Goal: Download file/media

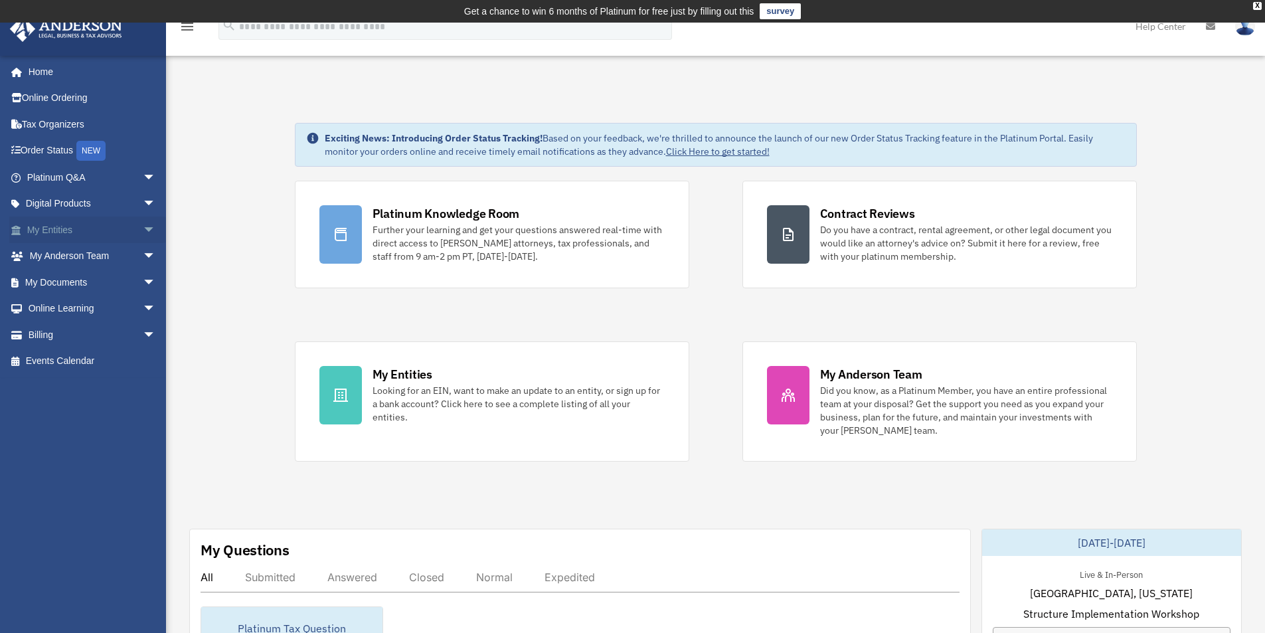
click at [52, 230] on link "My Entities arrow_drop_down" at bounding box center [92, 229] width 167 height 27
click at [143, 277] on span "arrow_drop_down" at bounding box center [156, 282] width 27 height 27
click at [56, 303] on link "Box" at bounding box center [97, 308] width 157 height 27
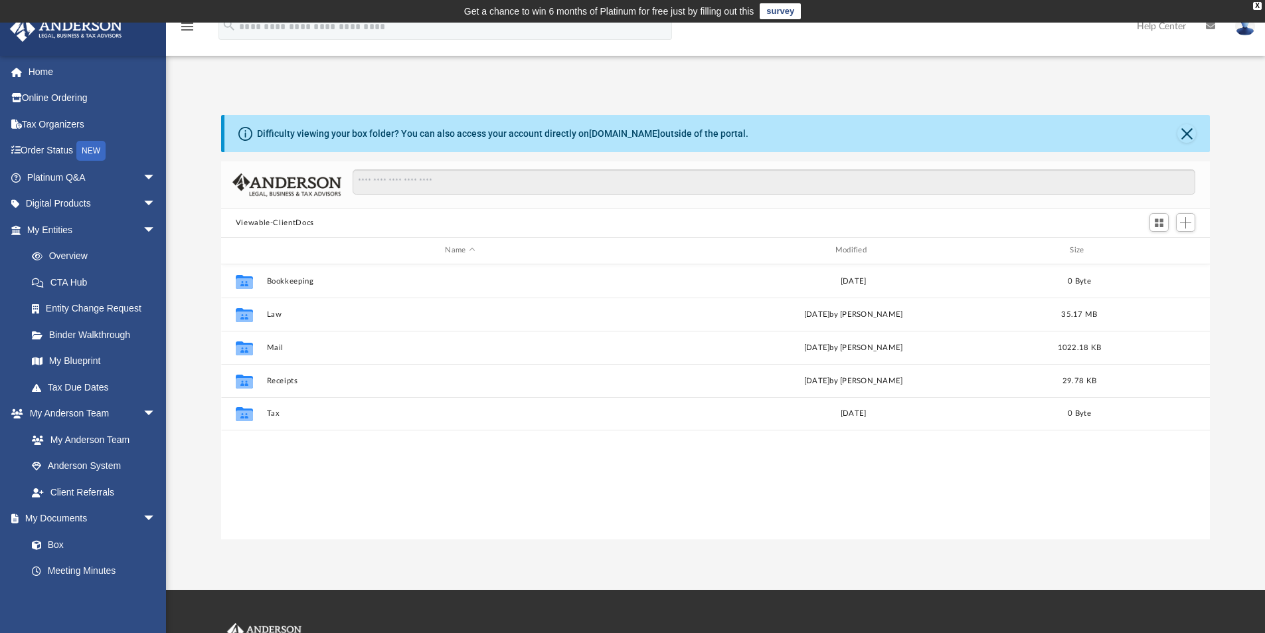
scroll to position [291, 979]
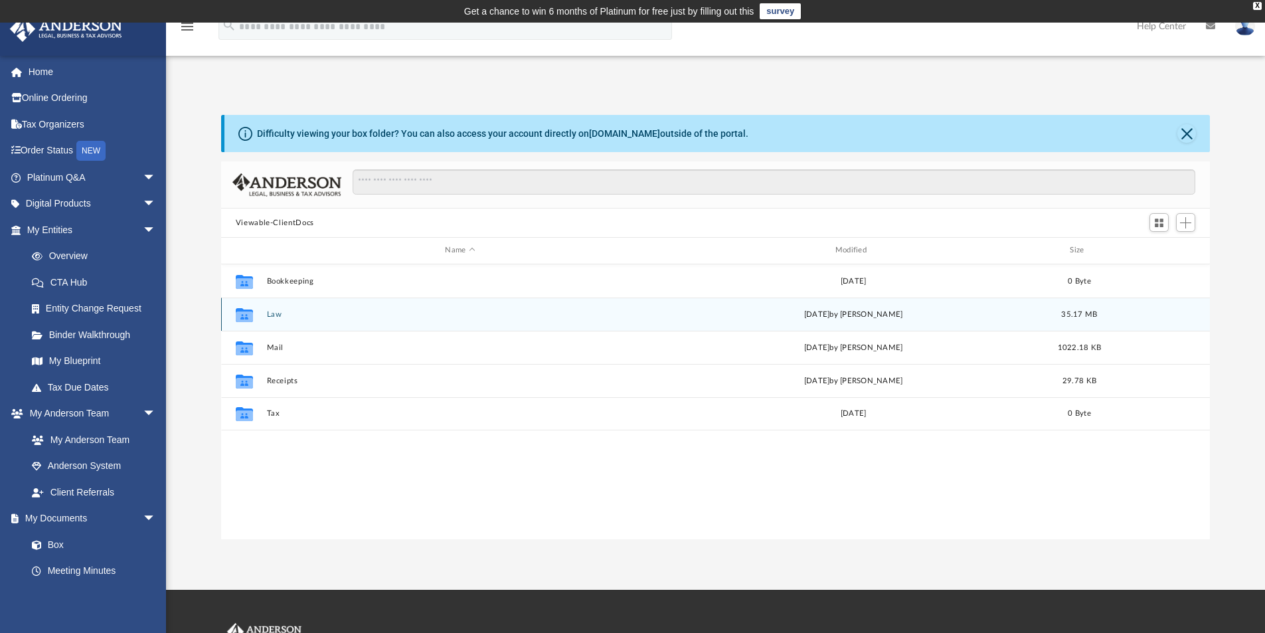
click at [321, 314] on button "Law" at bounding box center [459, 314] width 387 height 9
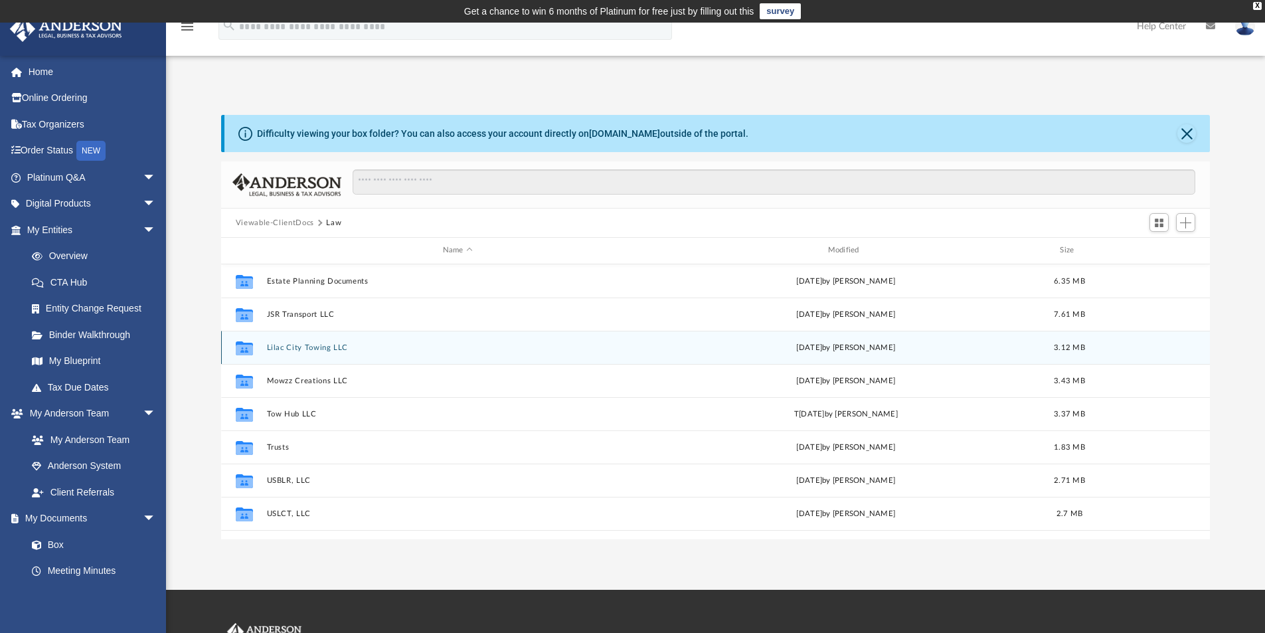
click at [636, 349] on button "Lilac City Towing LLC" at bounding box center [457, 347] width 382 height 9
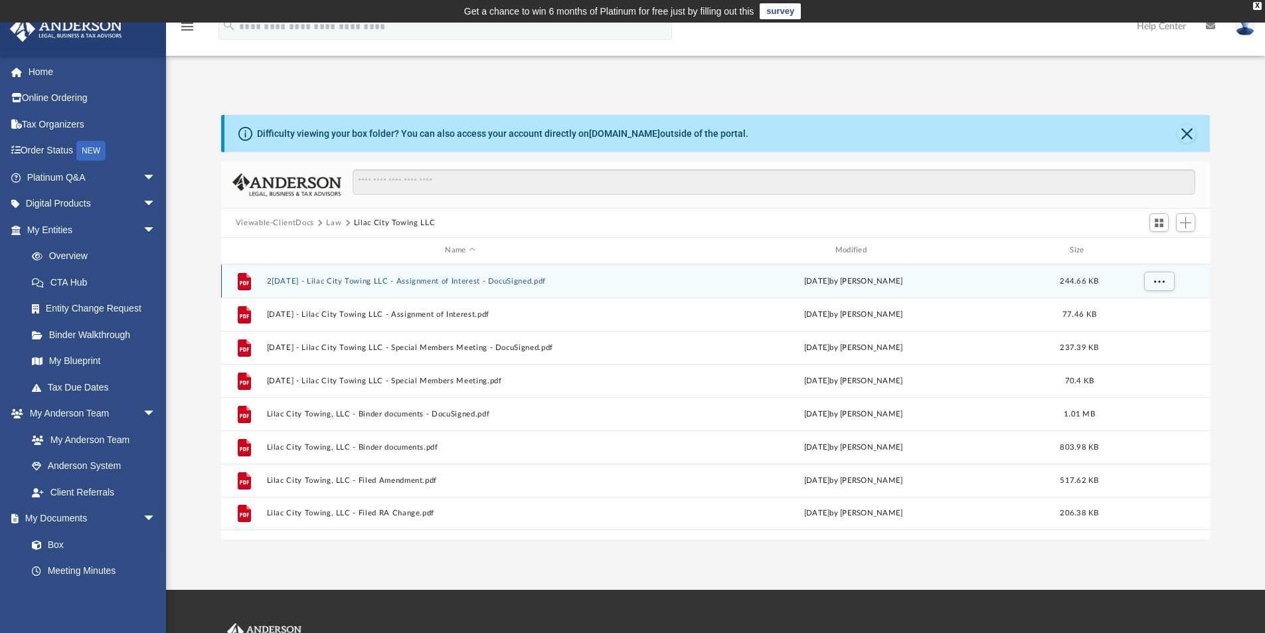
click at [674, 278] on div "[DATE] by [PERSON_NAME]" at bounding box center [852, 281] width 387 height 12
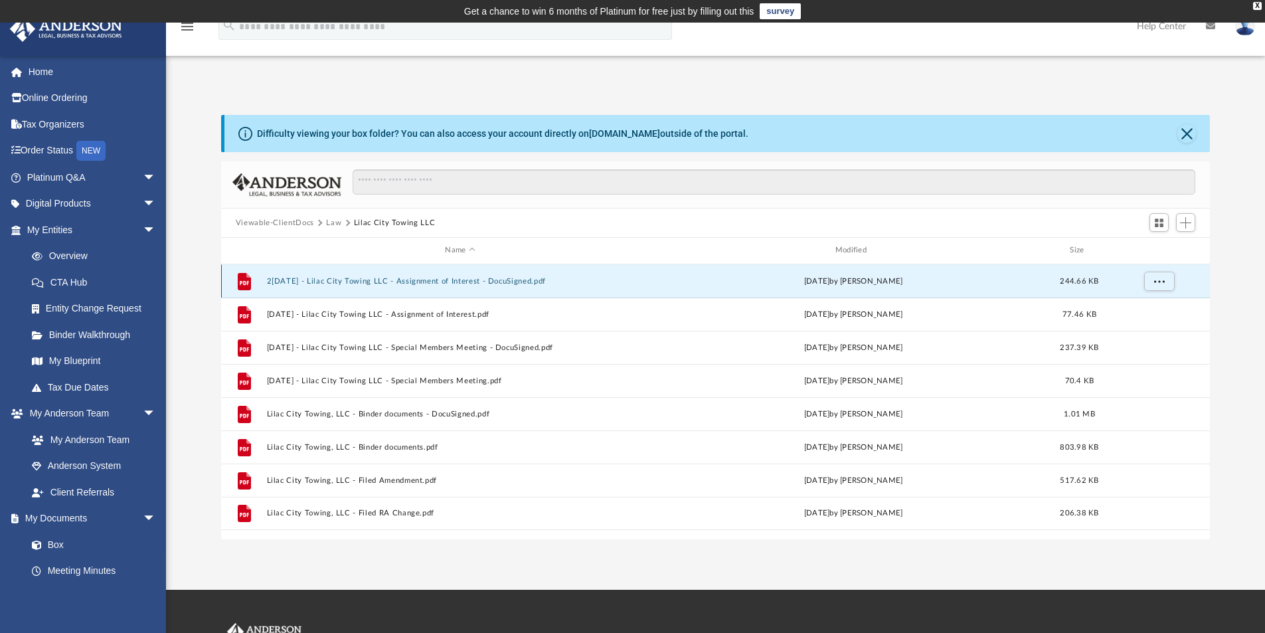
click at [389, 278] on button "2[DATE] - Lilac City Towing LLC - Assignment of Interest - DocuSigned.pdf" at bounding box center [459, 281] width 387 height 9
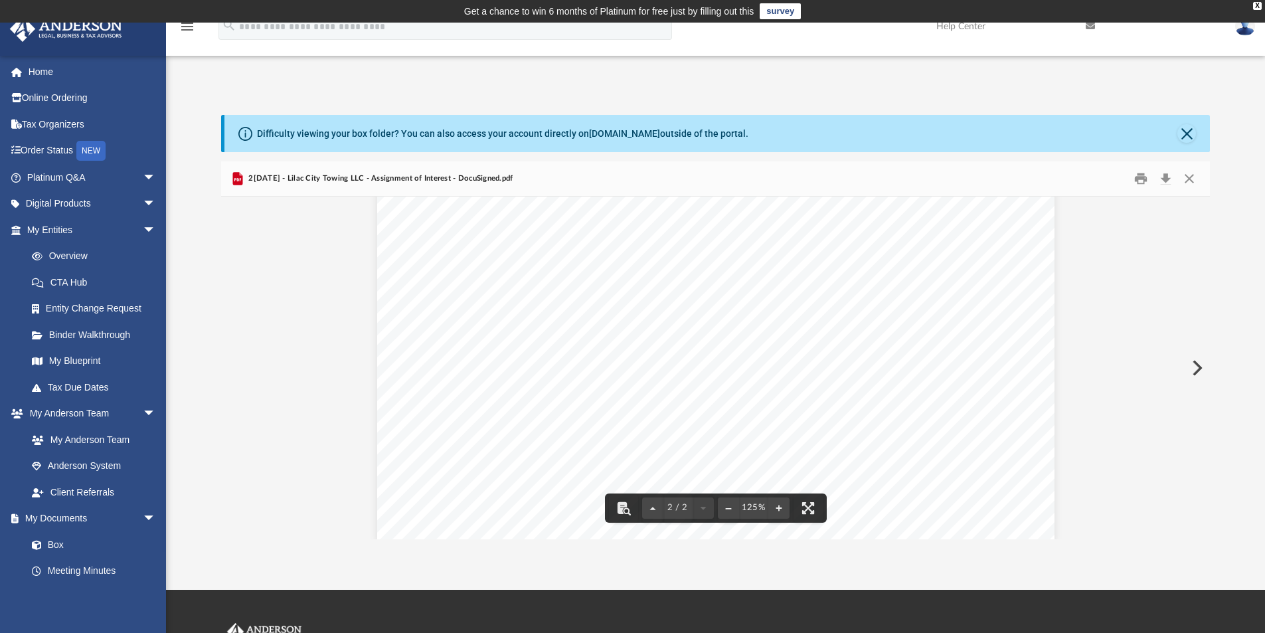
scroll to position [1449, 0]
click at [1165, 174] on button "Download" at bounding box center [1165, 179] width 24 height 21
click at [1186, 131] on button "Close" at bounding box center [1186, 133] width 19 height 19
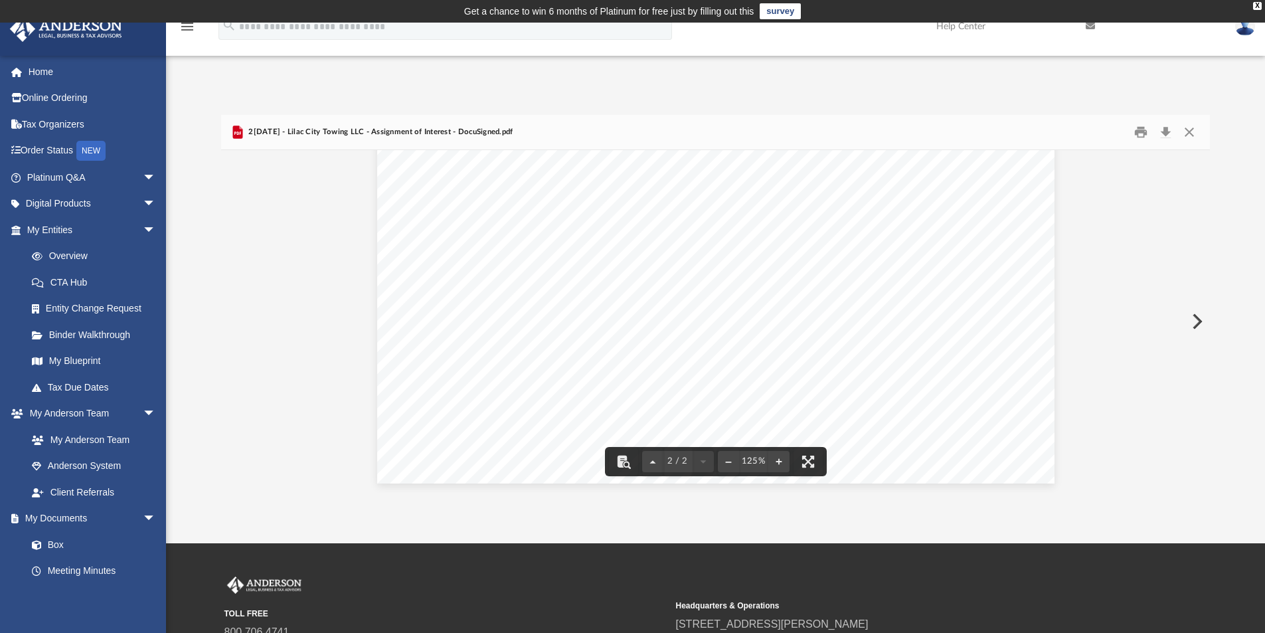
click at [1200, 321] on button "Preview" at bounding box center [1195, 321] width 29 height 37
click at [1163, 128] on button "Download" at bounding box center [1165, 132] width 24 height 21
click at [1198, 318] on button "Preview" at bounding box center [1195, 321] width 29 height 37
click at [1164, 131] on button "Download" at bounding box center [1165, 132] width 24 height 21
click at [1197, 317] on button "Preview" at bounding box center [1195, 321] width 29 height 37
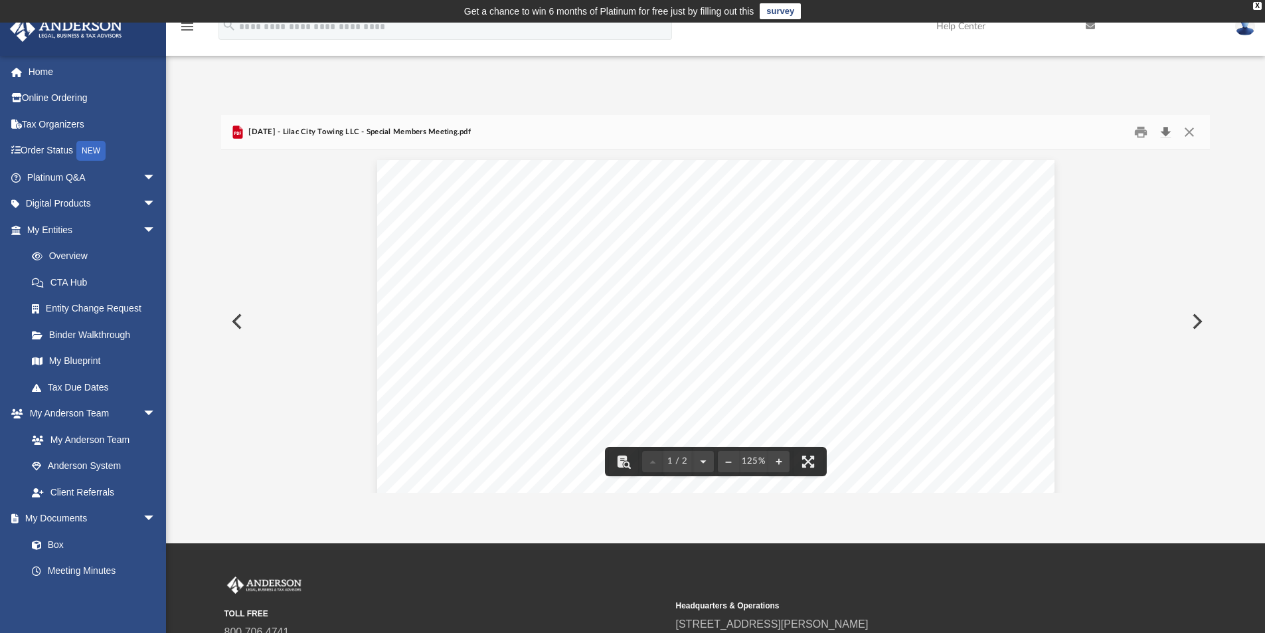
click at [1165, 127] on button "Download" at bounding box center [1165, 132] width 24 height 21
click at [1196, 322] on button "Preview" at bounding box center [1195, 321] width 29 height 37
click at [1164, 131] on button "Download" at bounding box center [1165, 132] width 24 height 21
click at [1196, 323] on button "Preview" at bounding box center [1195, 321] width 29 height 37
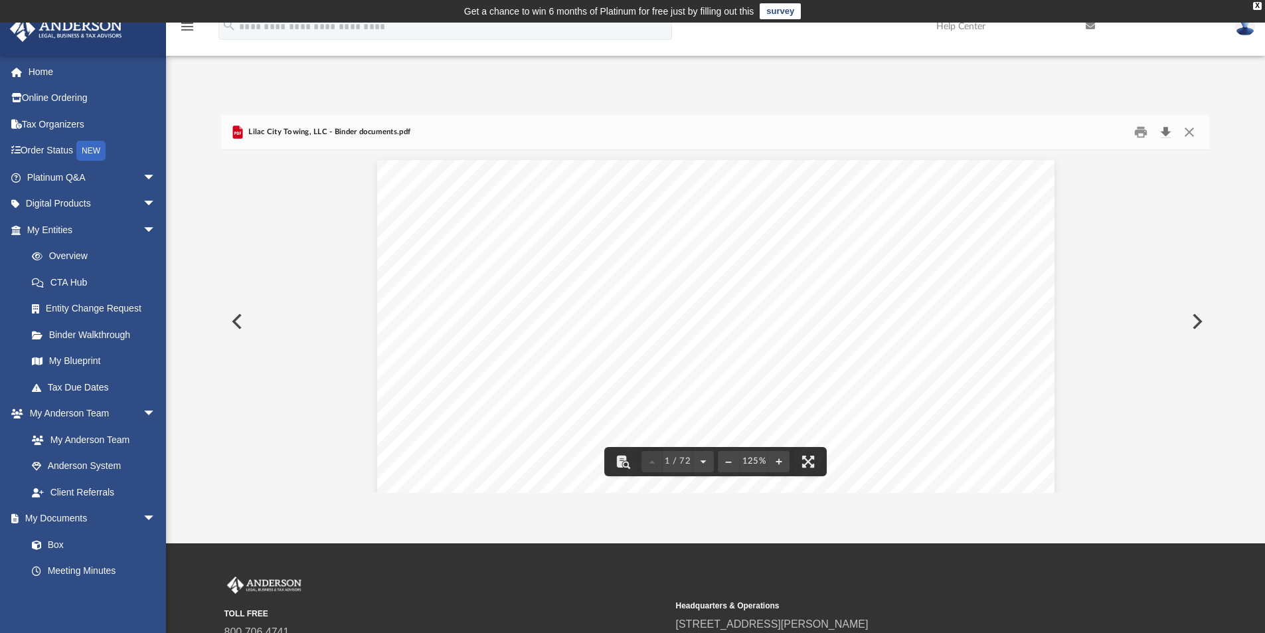
click at [1166, 134] on button "Download" at bounding box center [1165, 132] width 24 height 21
click at [1197, 319] on button "Preview" at bounding box center [1195, 321] width 29 height 37
click at [1166, 132] on button "Download" at bounding box center [1165, 132] width 24 height 21
click at [1200, 319] on button "Preview" at bounding box center [1195, 321] width 29 height 37
click at [1164, 132] on button "Download" at bounding box center [1165, 132] width 24 height 21
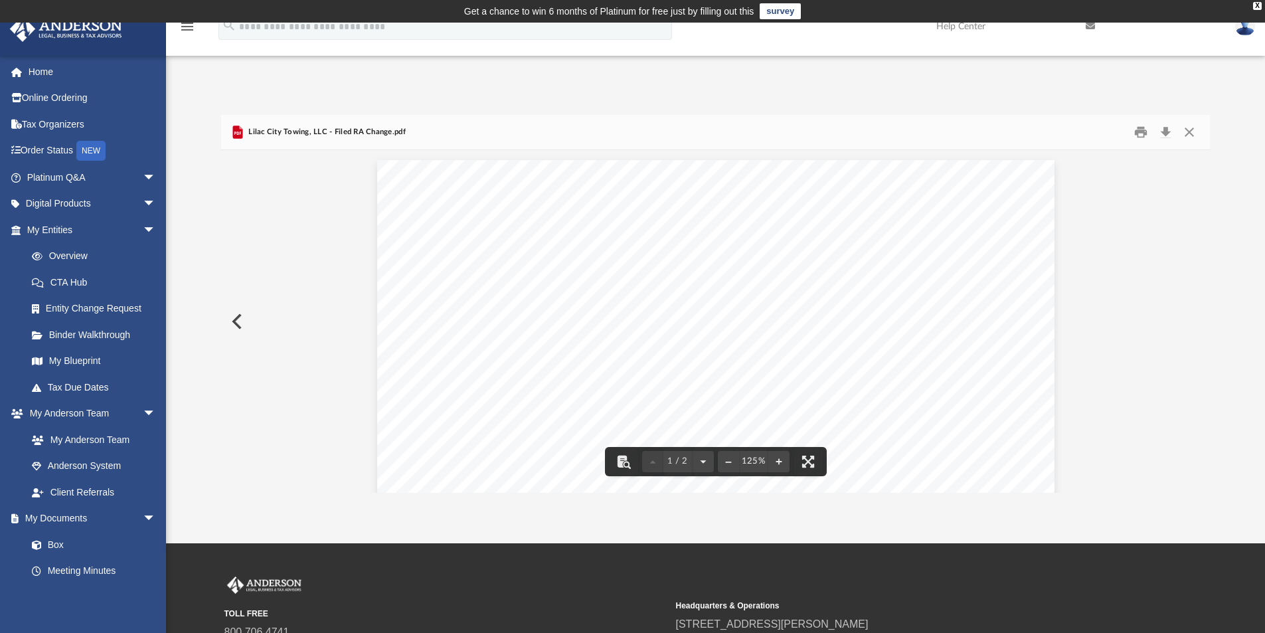
click at [1228, 84] on div "App [EMAIL_ADDRESS][DOMAIN_NAME] Sign Out [EMAIL_ADDRESS][DOMAIN_NAME] Home Onl…" at bounding box center [632, 283] width 1265 height 420
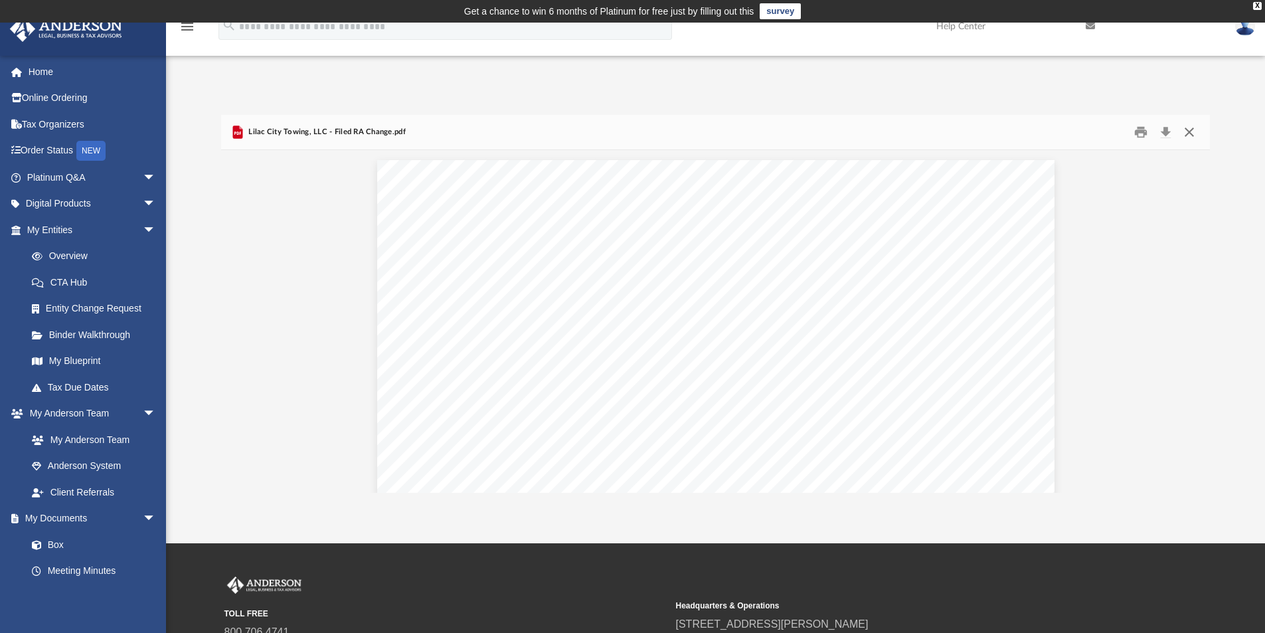
click at [1187, 127] on button "Close" at bounding box center [1189, 132] width 24 height 21
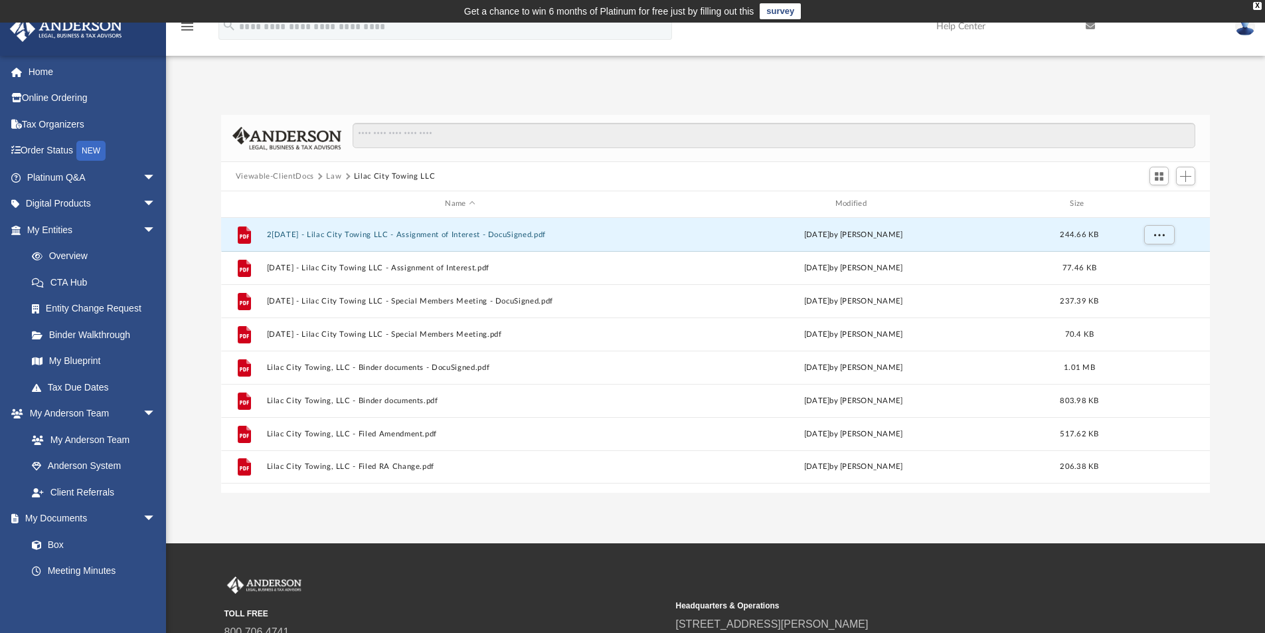
click at [331, 173] on button "Law" at bounding box center [333, 177] width 15 height 12
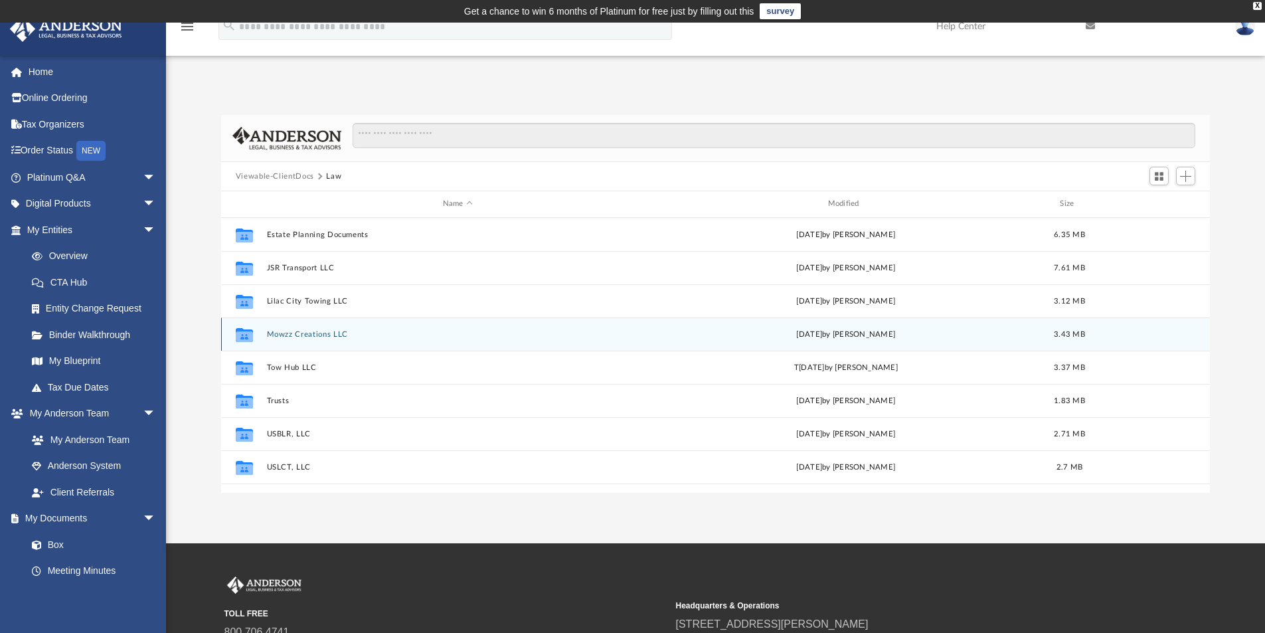
click at [308, 334] on button "Mowzz Creations LLC" at bounding box center [457, 334] width 382 height 9
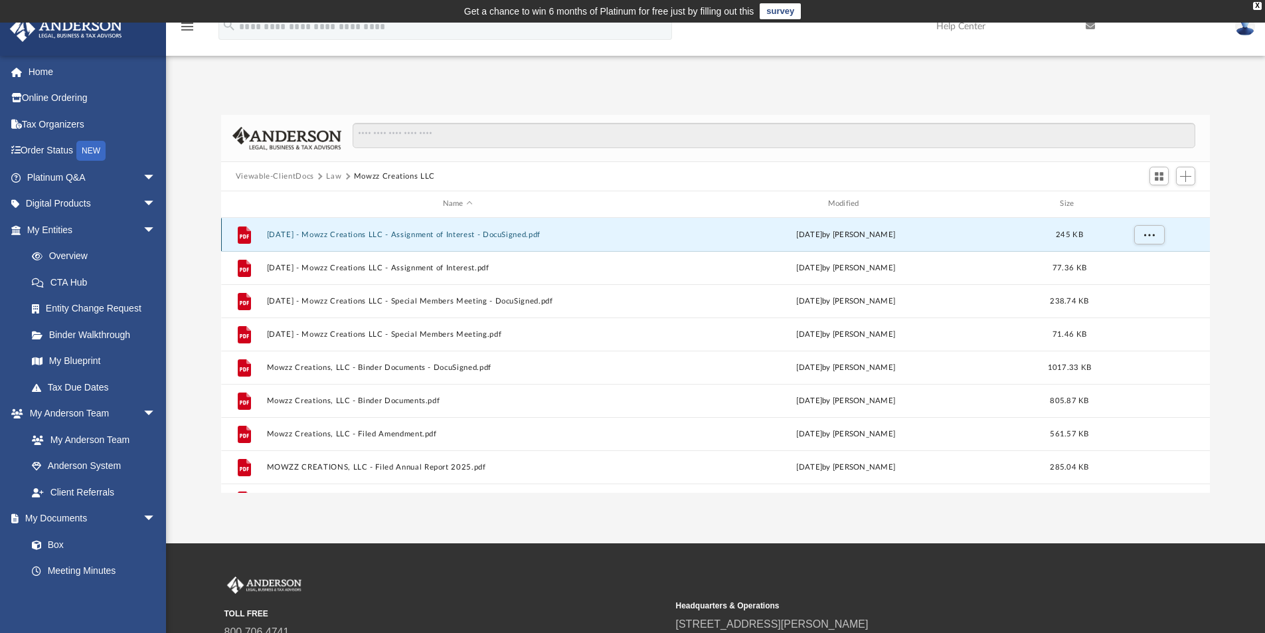
click at [452, 231] on button "[DATE] - Mowzz Creations LLC - Assignment of Interest - DocuSigned.pdf" at bounding box center [457, 234] width 382 height 9
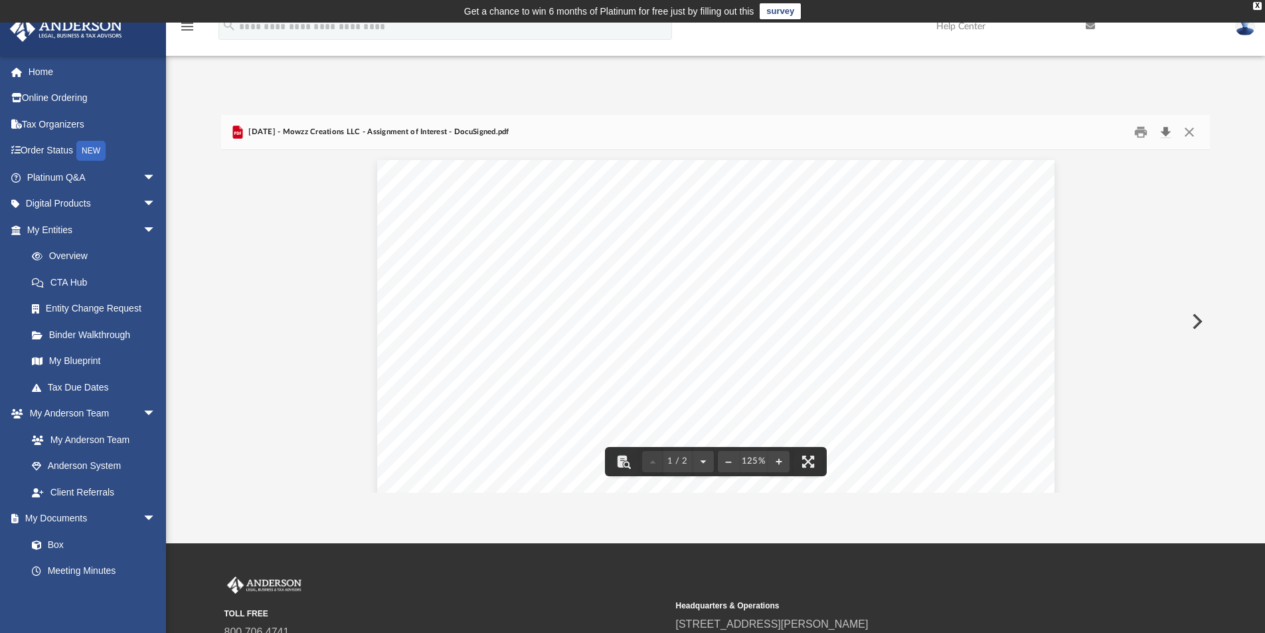
click at [1166, 132] on button "Download" at bounding box center [1165, 132] width 24 height 21
click at [1195, 316] on button "Preview" at bounding box center [1195, 321] width 29 height 37
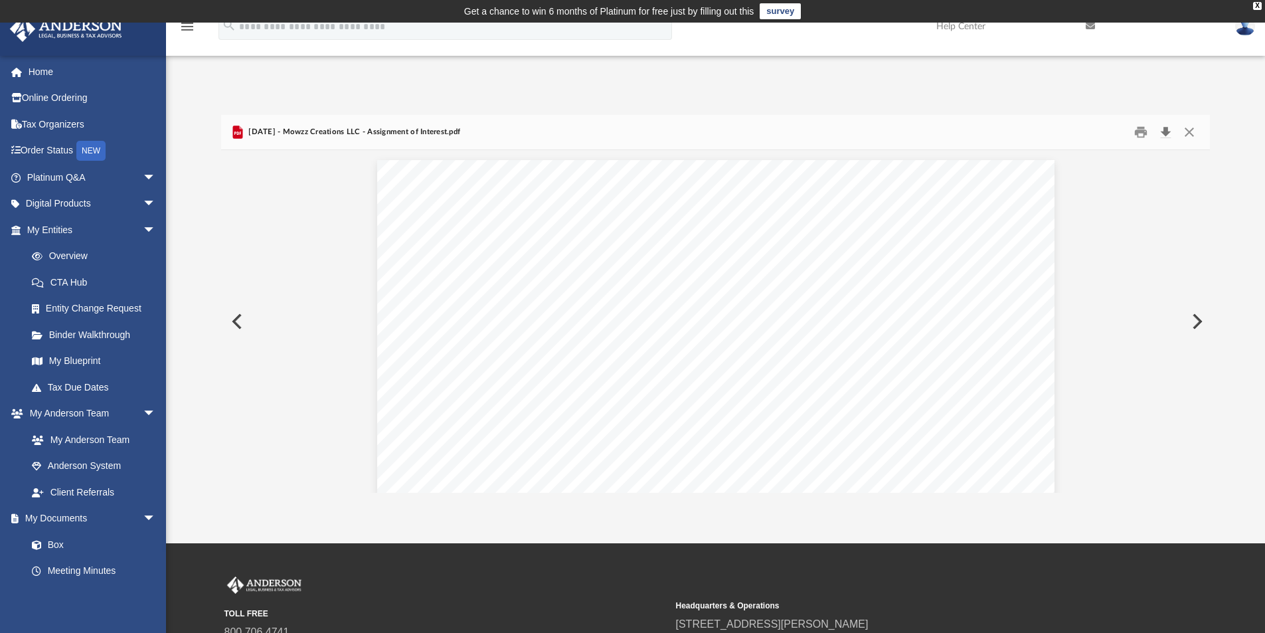
click at [1164, 131] on button "Download" at bounding box center [1165, 132] width 24 height 21
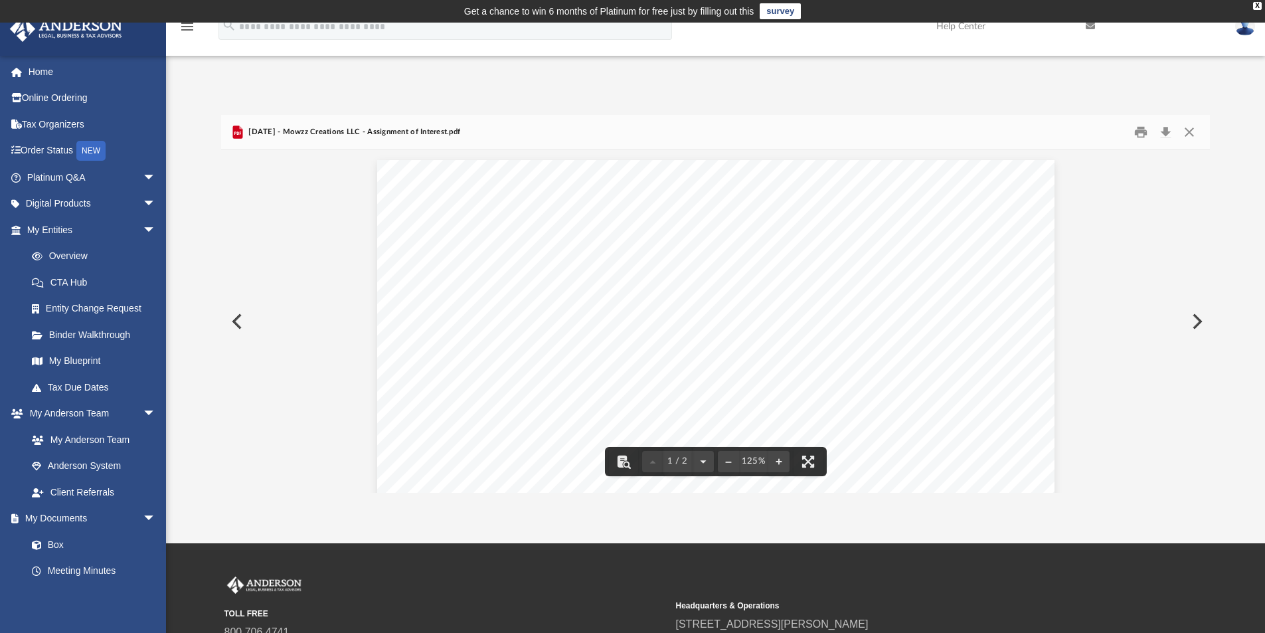
click at [1199, 320] on button "Preview" at bounding box center [1195, 321] width 29 height 37
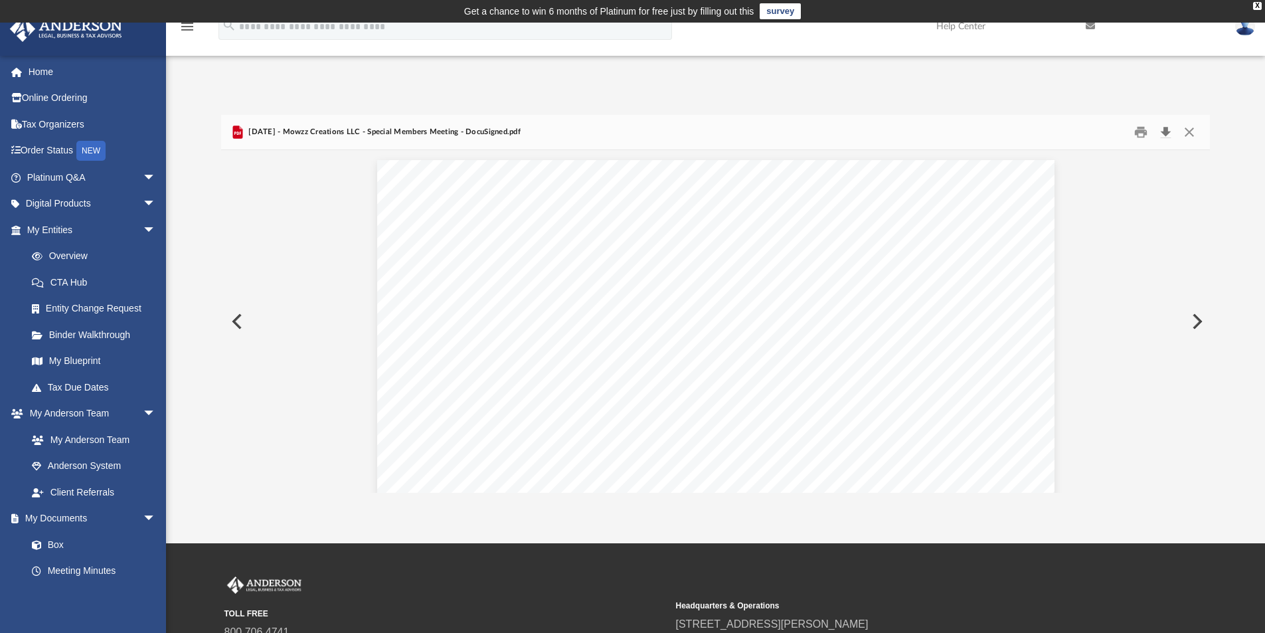
click at [1162, 129] on button "Download" at bounding box center [1165, 132] width 24 height 21
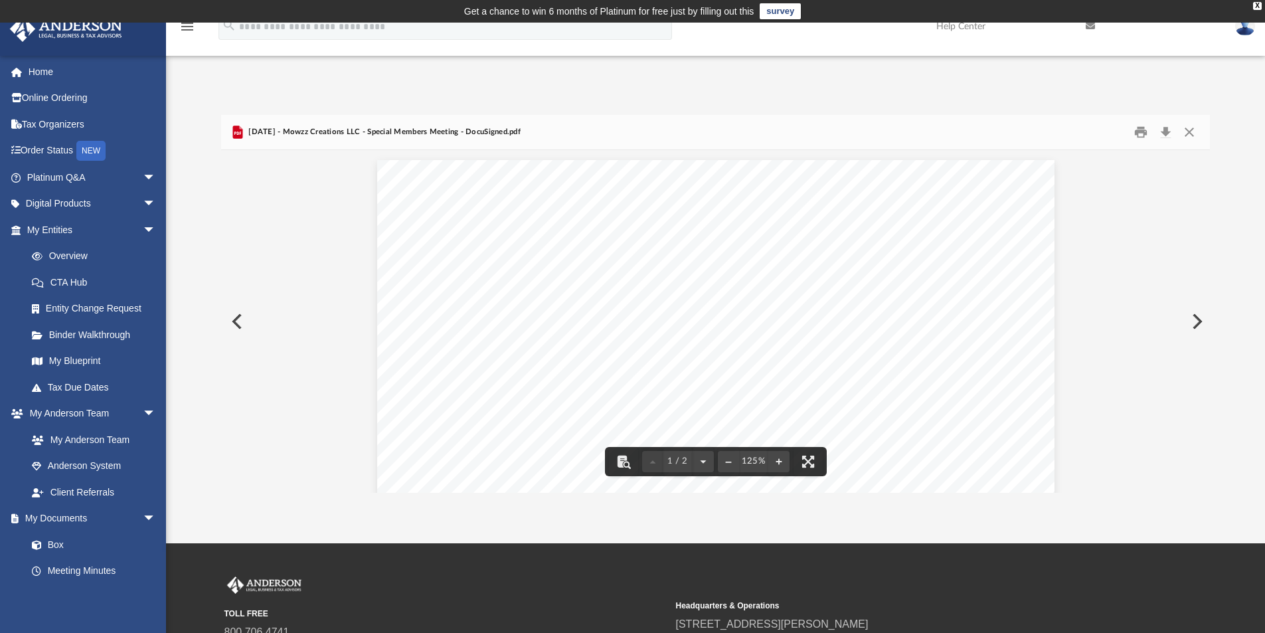
click at [1198, 318] on button "Preview" at bounding box center [1195, 321] width 29 height 37
click at [1163, 128] on button "Download" at bounding box center [1165, 132] width 24 height 21
click at [1196, 321] on button "Preview" at bounding box center [1195, 321] width 29 height 37
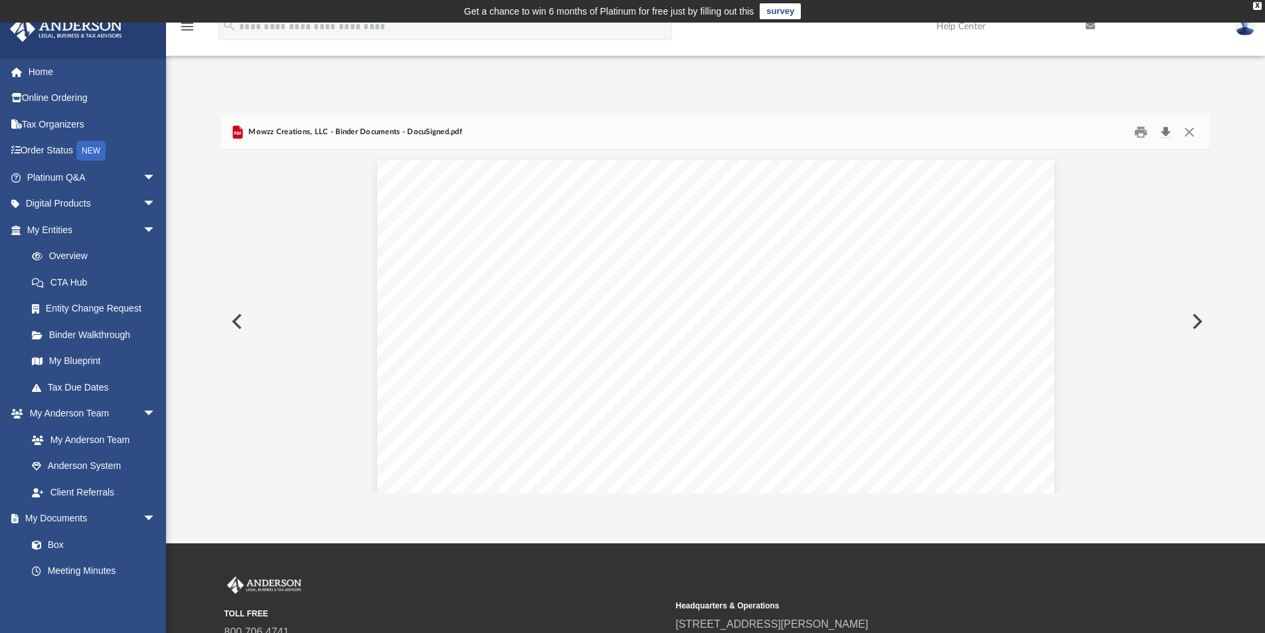
click at [1165, 127] on button "Download" at bounding box center [1165, 132] width 24 height 21
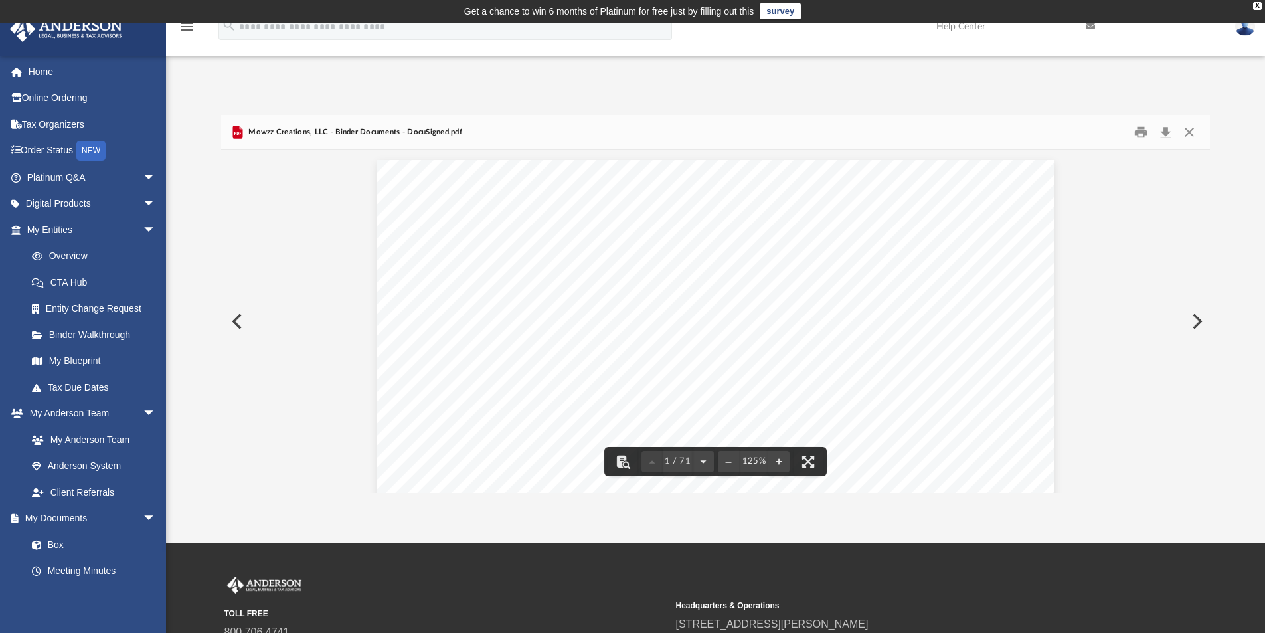
click at [1196, 323] on button "Preview" at bounding box center [1195, 321] width 29 height 37
click at [1164, 130] on button "Download" at bounding box center [1165, 132] width 24 height 21
click at [1196, 322] on button "Preview" at bounding box center [1195, 321] width 29 height 37
click at [1165, 132] on button "Download" at bounding box center [1165, 132] width 24 height 21
click at [1195, 321] on button "Preview" at bounding box center [1195, 321] width 29 height 37
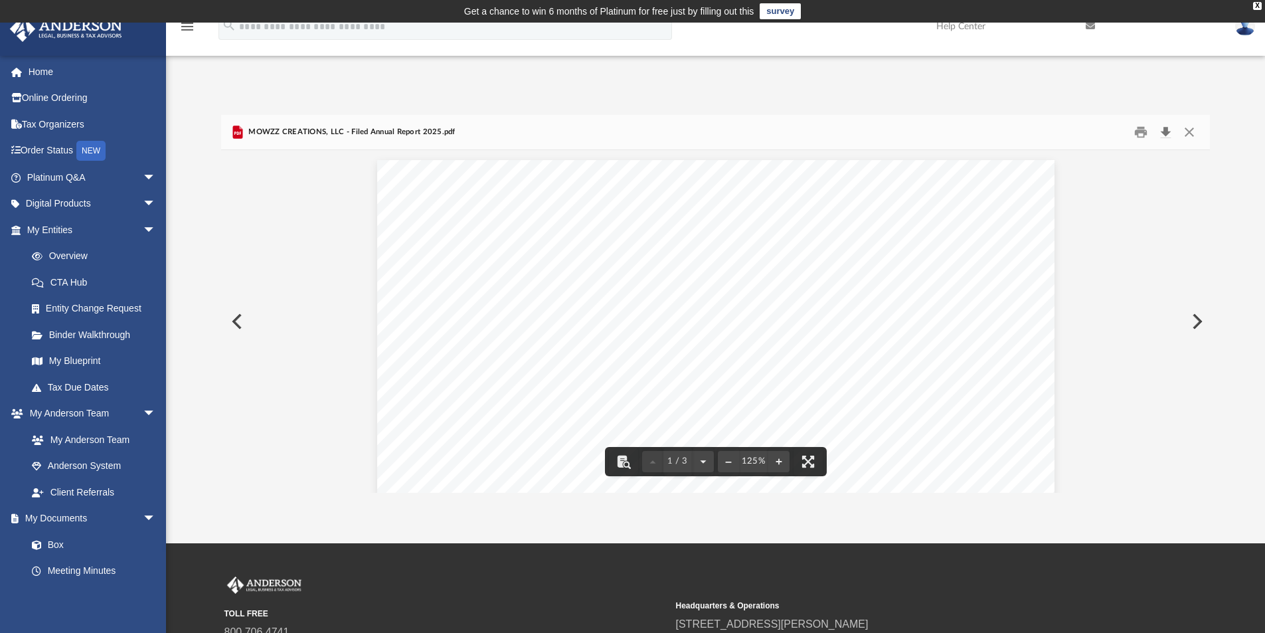
click at [1163, 129] on button "Download" at bounding box center [1165, 132] width 24 height 21
click at [1197, 321] on button "Preview" at bounding box center [1195, 321] width 29 height 37
click at [1162, 129] on button "Download" at bounding box center [1165, 132] width 24 height 21
click at [473, 86] on div "App [EMAIL_ADDRESS][DOMAIN_NAME] Sign Out [EMAIL_ADDRESS][DOMAIN_NAME] Home Onl…" at bounding box center [632, 283] width 1265 height 420
click at [1192, 133] on button "Close" at bounding box center [1189, 132] width 24 height 21
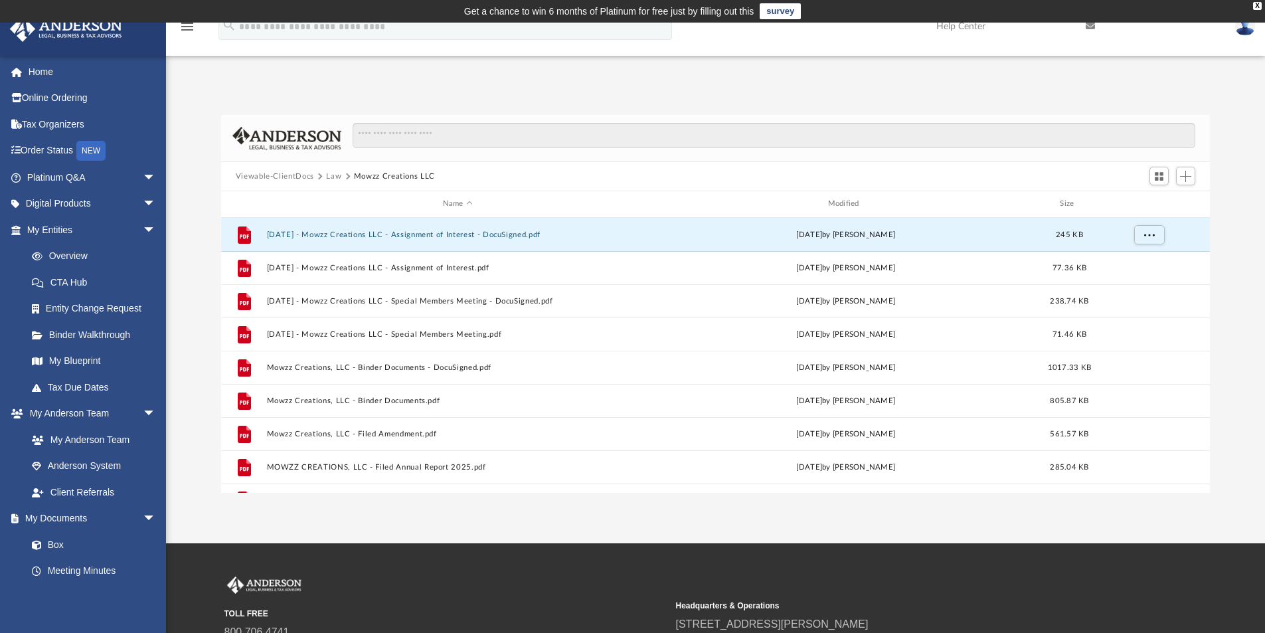
click at [331, 177] on button "Law" at bounding box center [333, 177] width 15 height 12
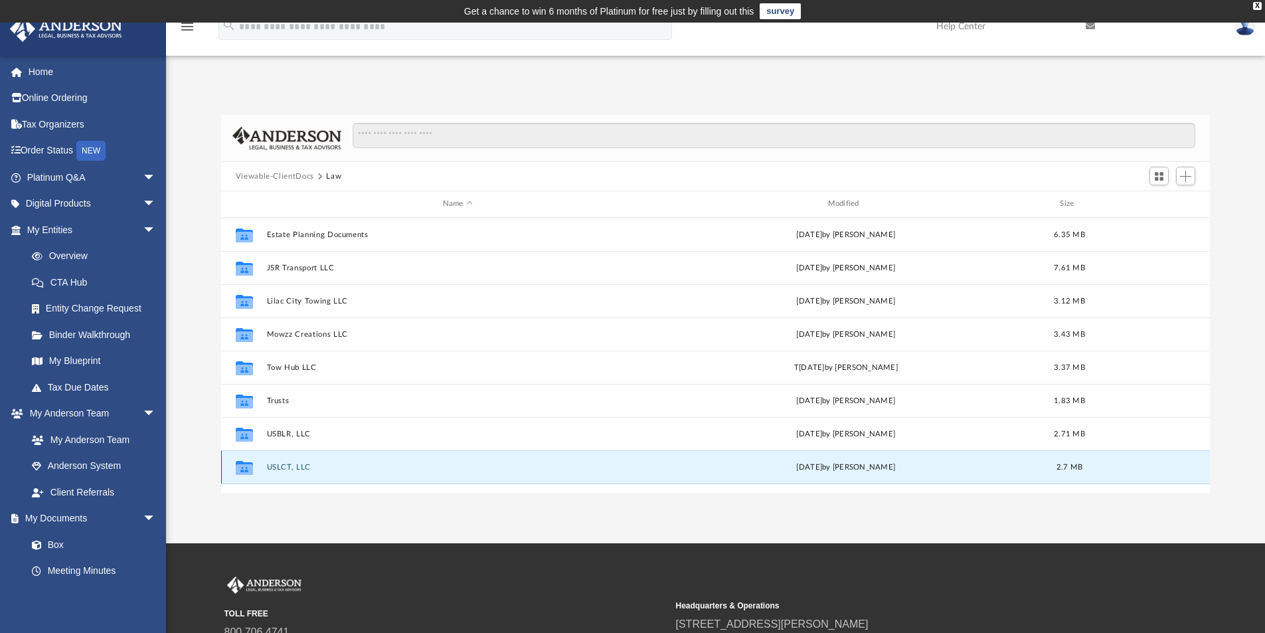
click at [293, 465] on button "USLCT, LLC" at bounding box center [457, 467] width 382 height 9
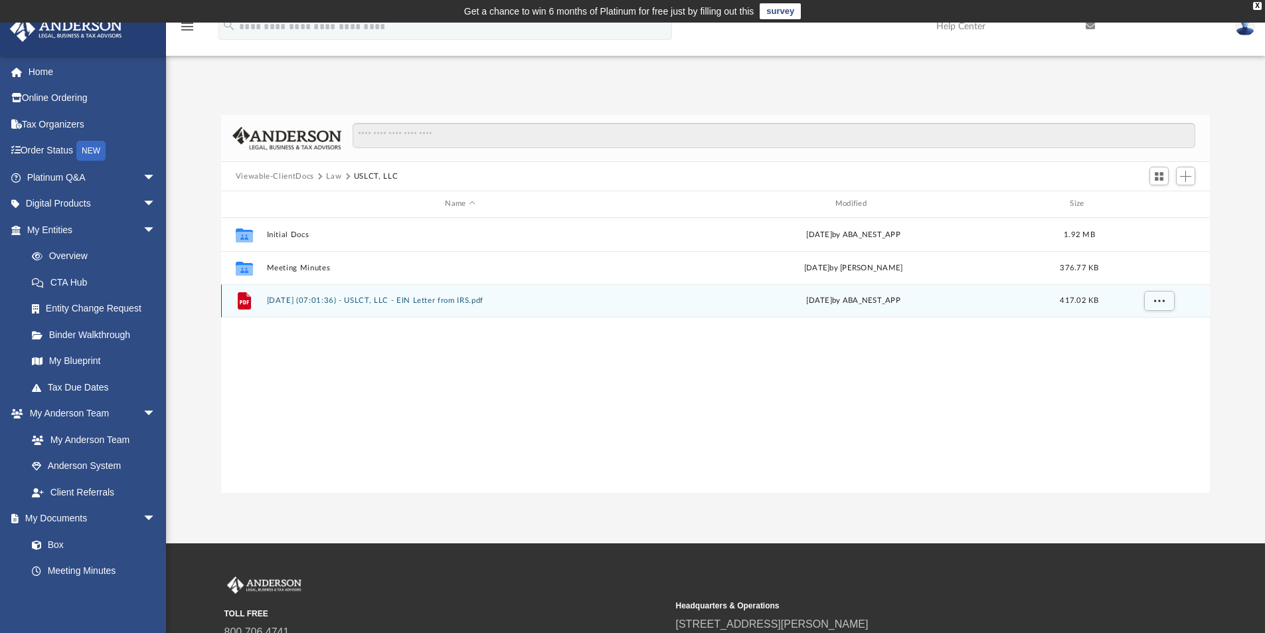
click at [325, 297] on button "[DATE] (07:01:36) - USLCT, LLC - EIN Letter from IRS.pdf" at bounding box center [459, 300] width 387 height 9
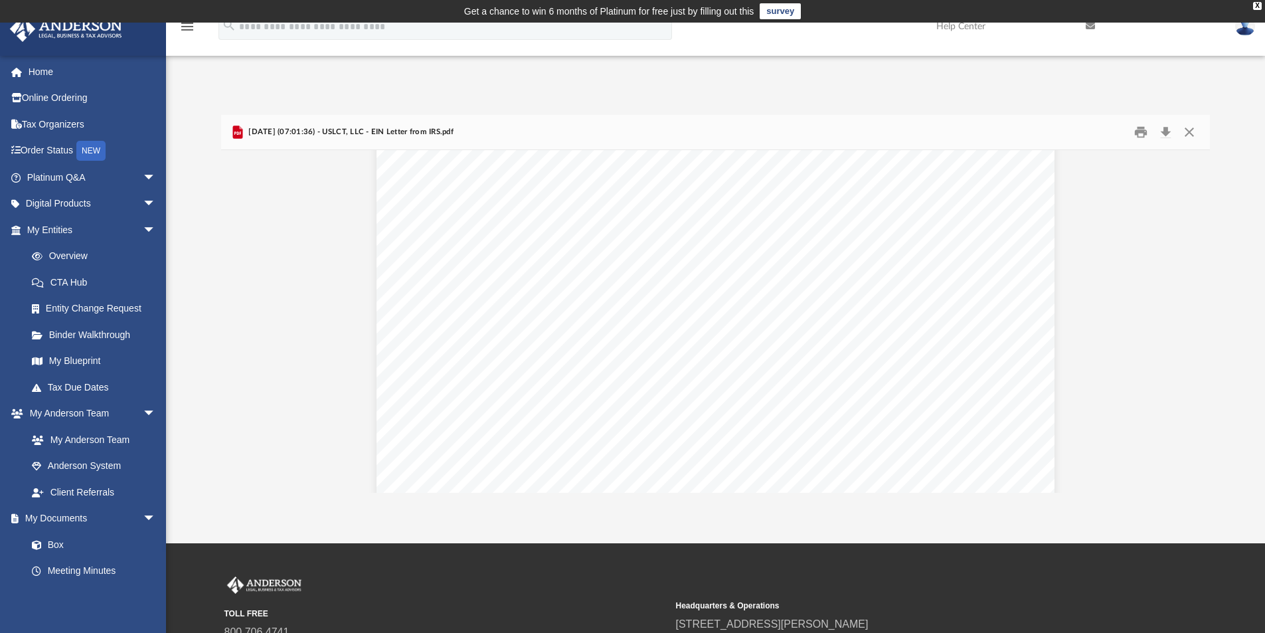
scroll to position [2324, 0]
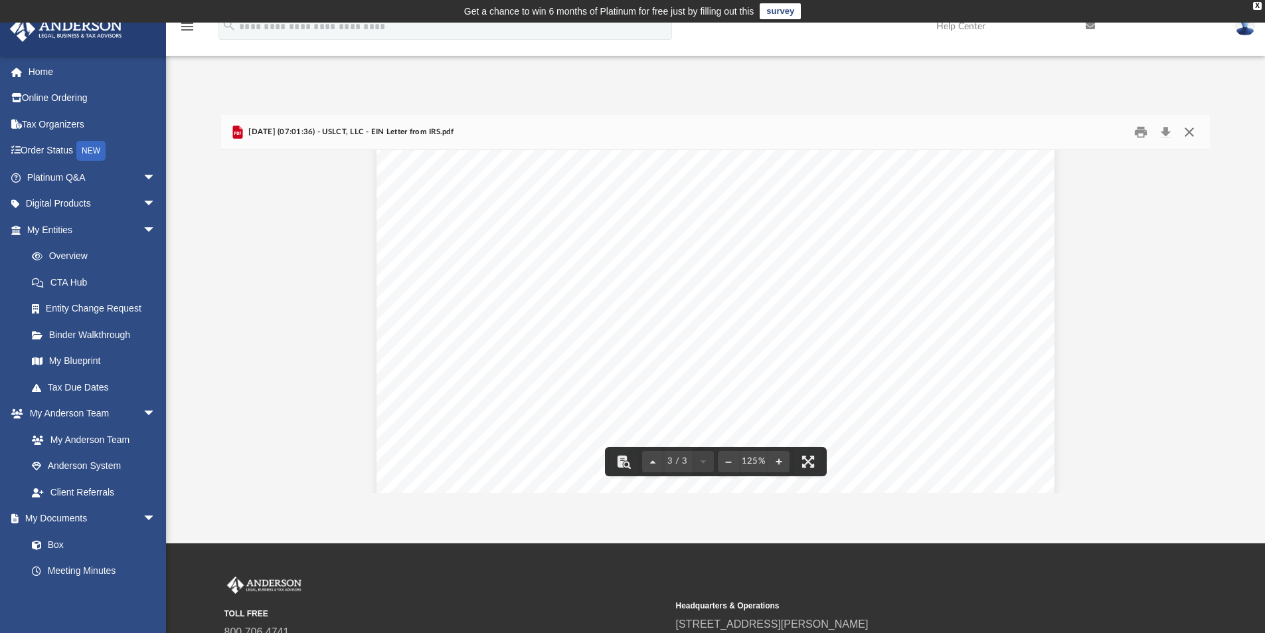
click at [1190, 132] on button "Close" at bounding box center [1189, 132] width 24 height 21
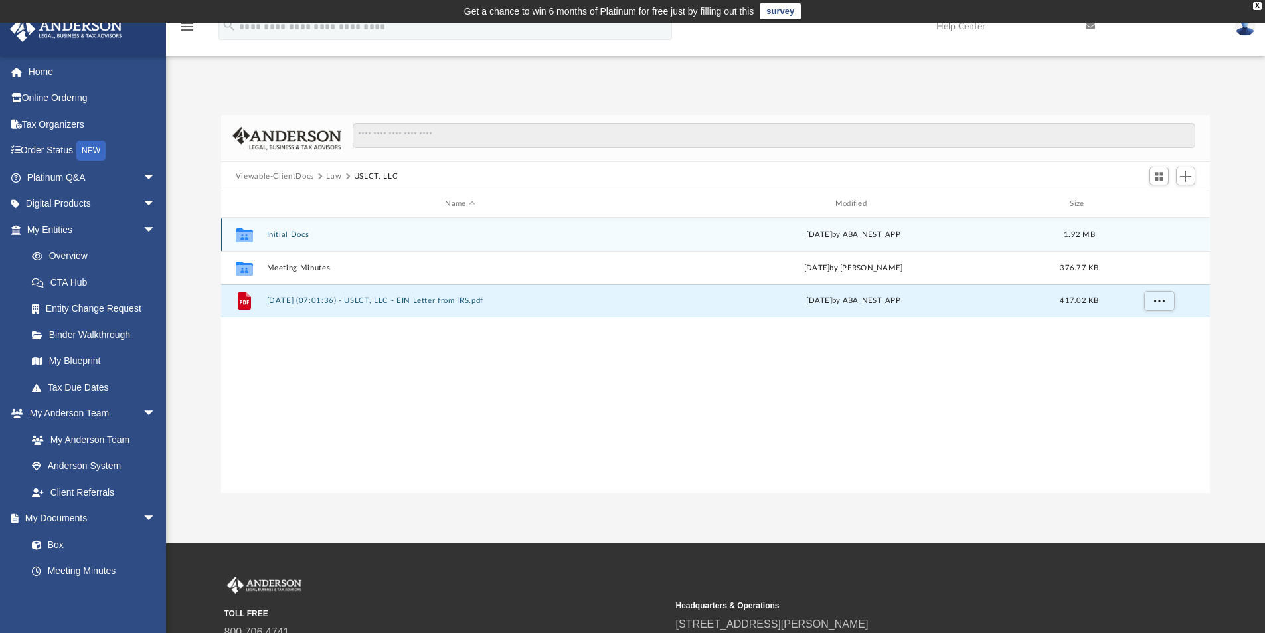
click at [298, 234] on button "Initial Docs" at bounding box center [459, 234] width 387 height 9
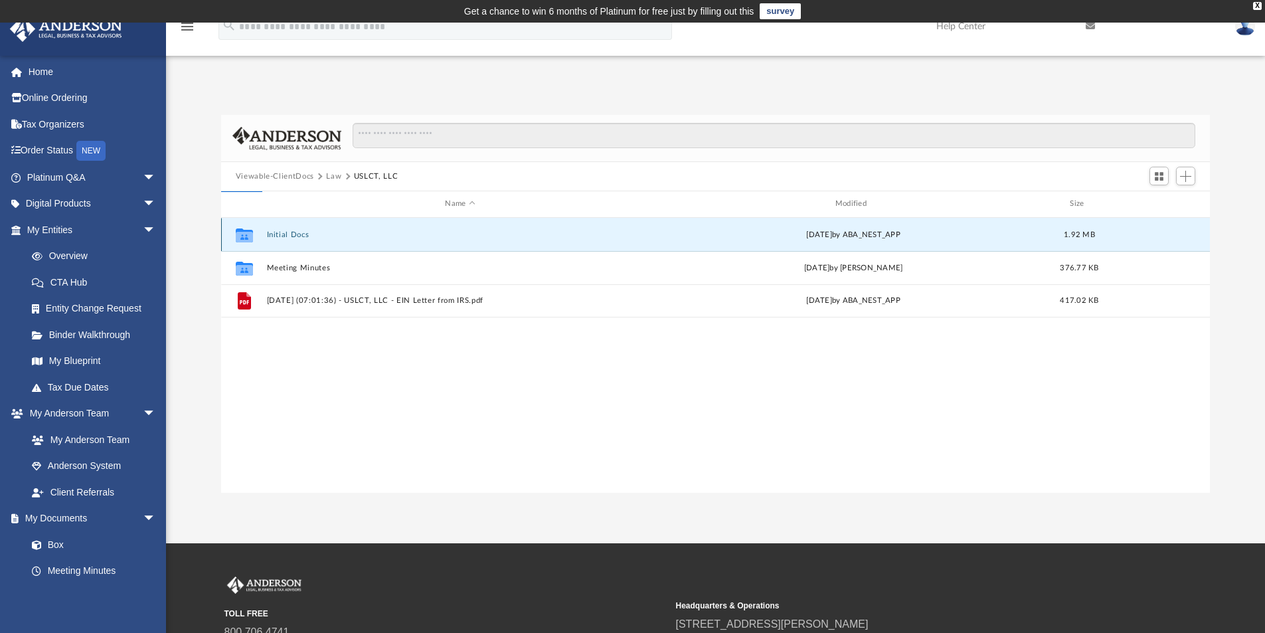
click at [298, 234] on button "Initial Docs" at bounding box center [459, 234] width 387 height 9
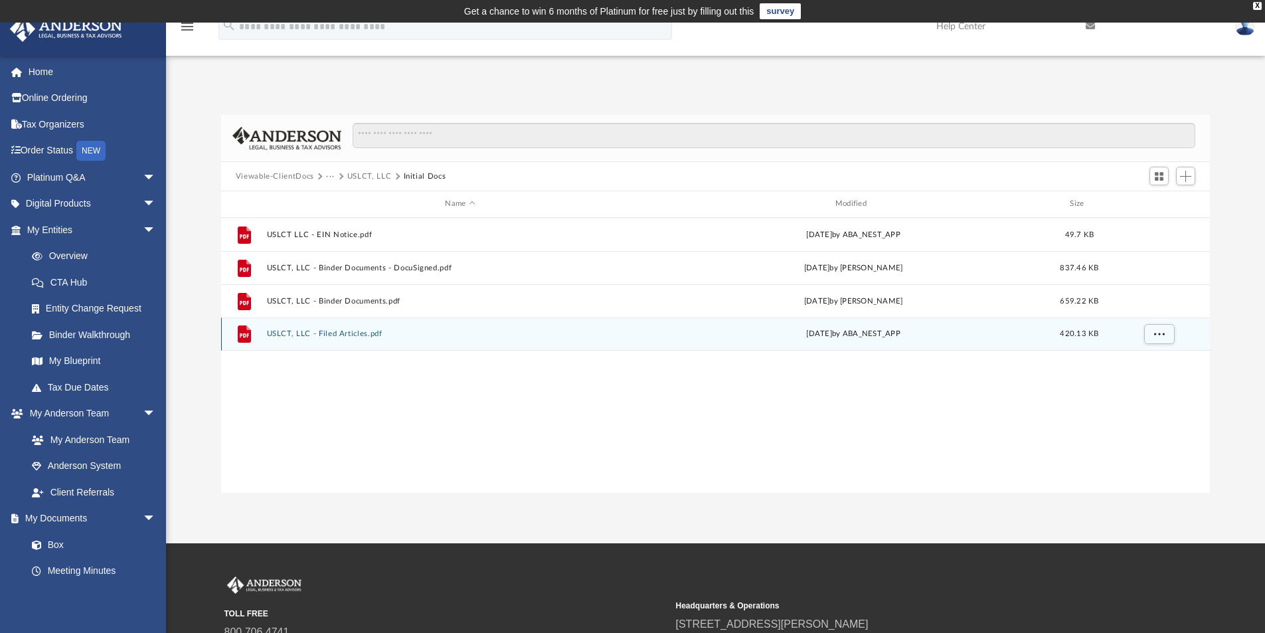
click at [343, 331] on button "USLCT, LLC - Filed Articles.pdf" at bounding box center [459, 333] width 387 height 9
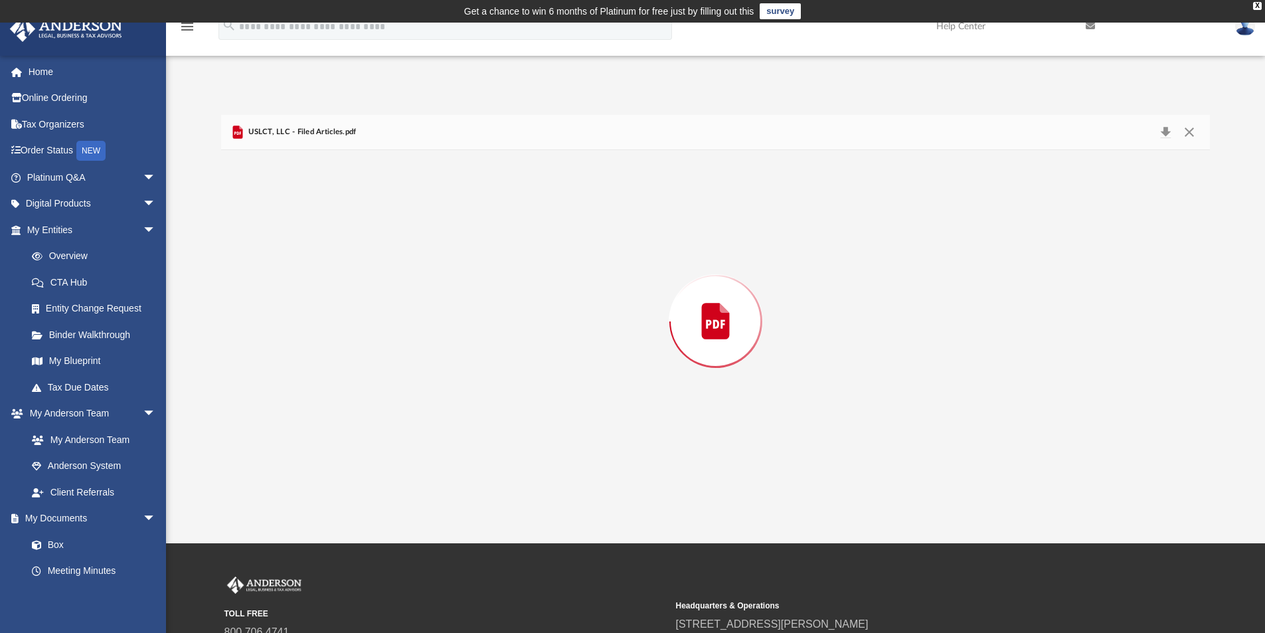
click at [343, 331] on div "Preview" at bounding box center [715, 321] width 989 height 343
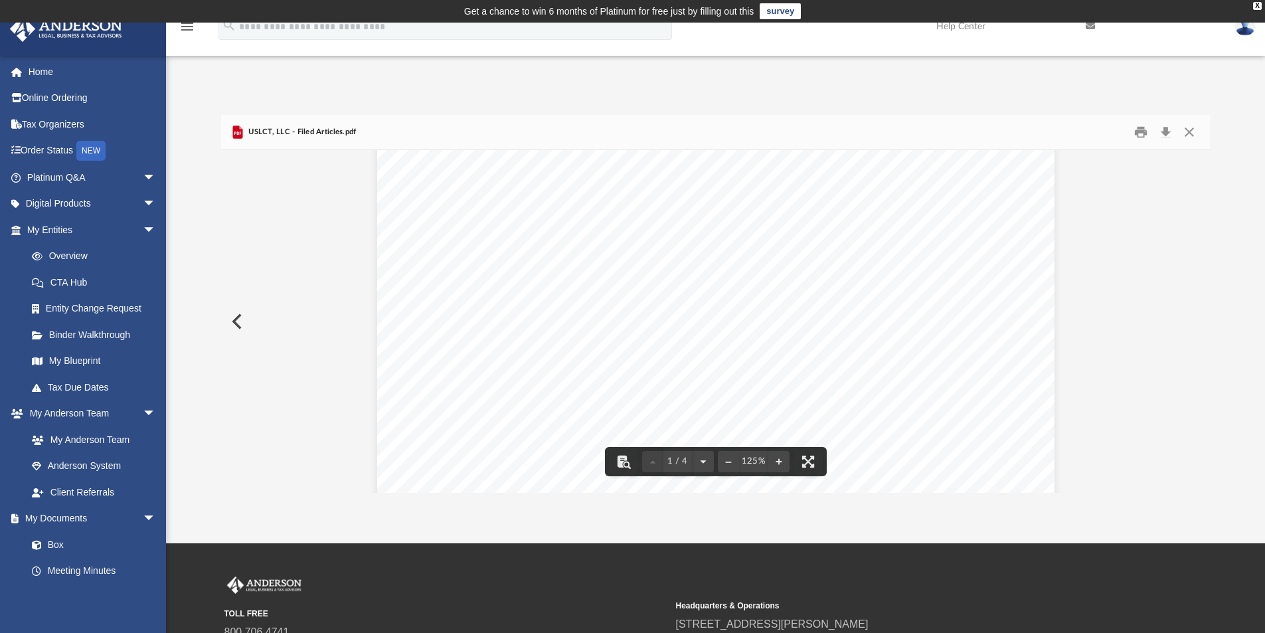
scroll to position [266, 0]
click at [230, 313] on button "Preview" at bounding box center [235, 321] width 29 height 37
click at [228, 323] on button "Preview" at bounding box center [235, 321] width 29 height 37
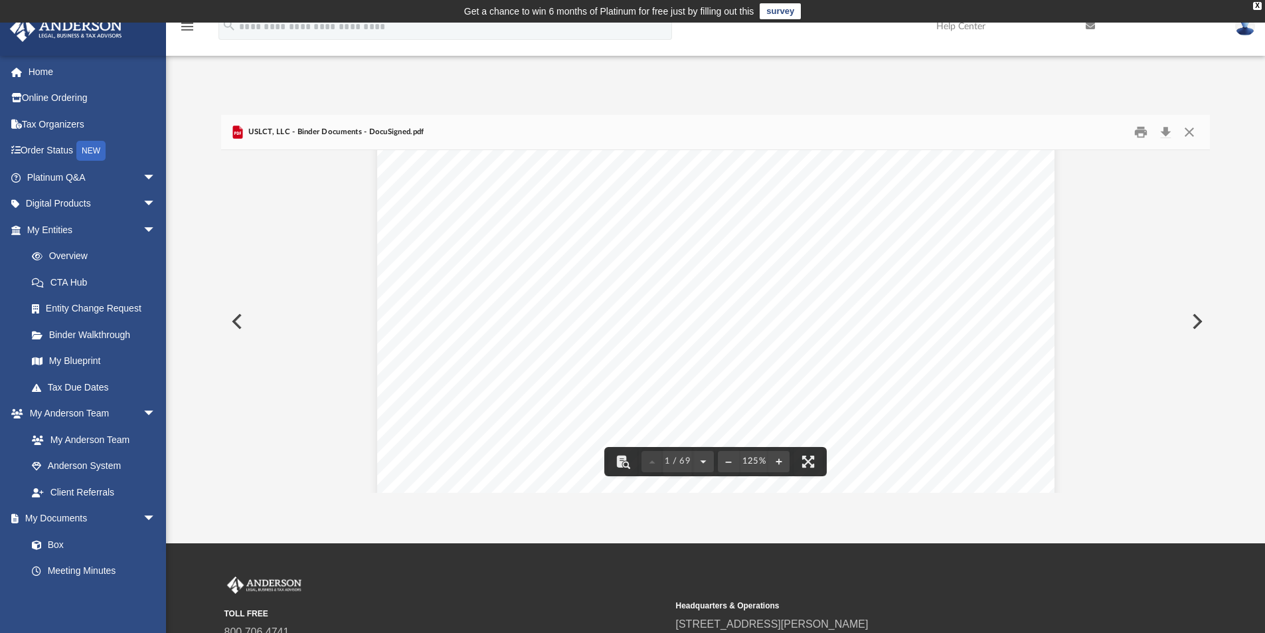
click at [234, 319] on button "Preview" at bounding box center [235, 321] width 29 height 37
click at [1185, 132] on button "Close" at bounding box center [1189, 132] width 24 height 21
